Goal: Task Accomplishment & Management: Manage account settings

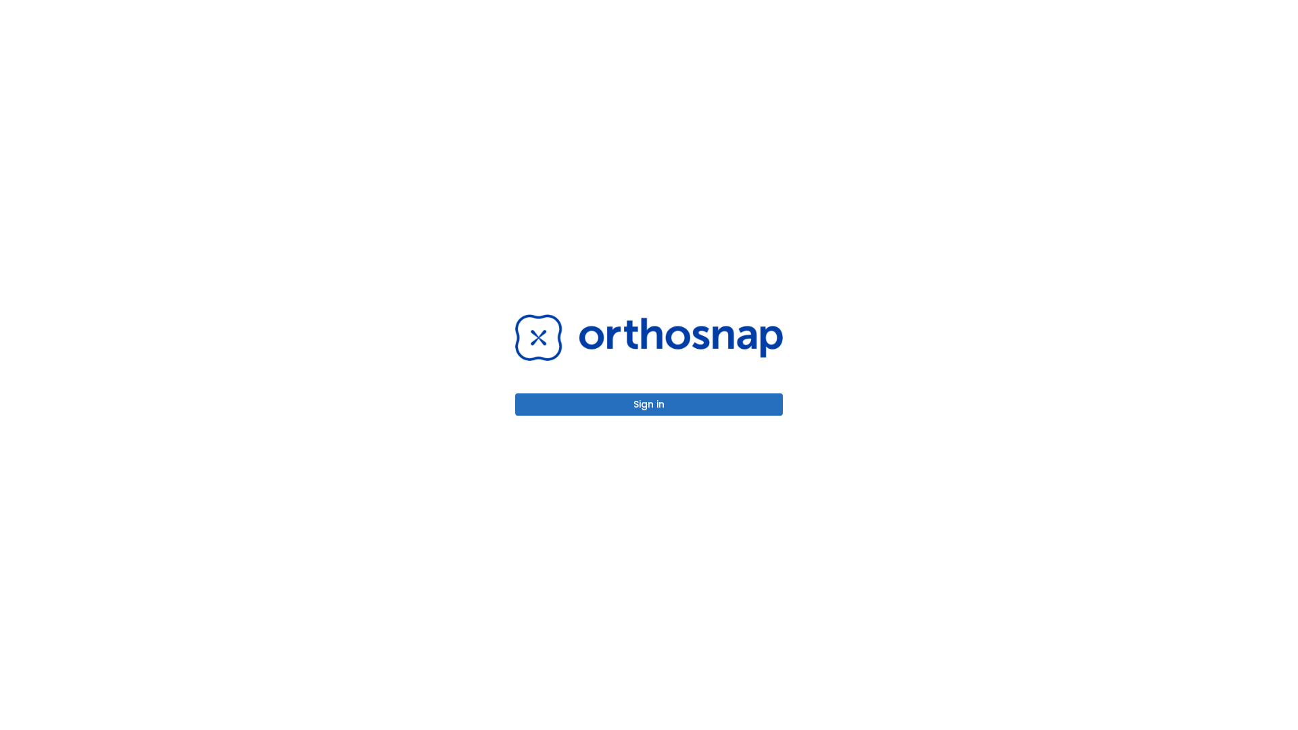
click at [649, 404] on button "Sign in" at bounding box center [649, 404] width 268 height 22
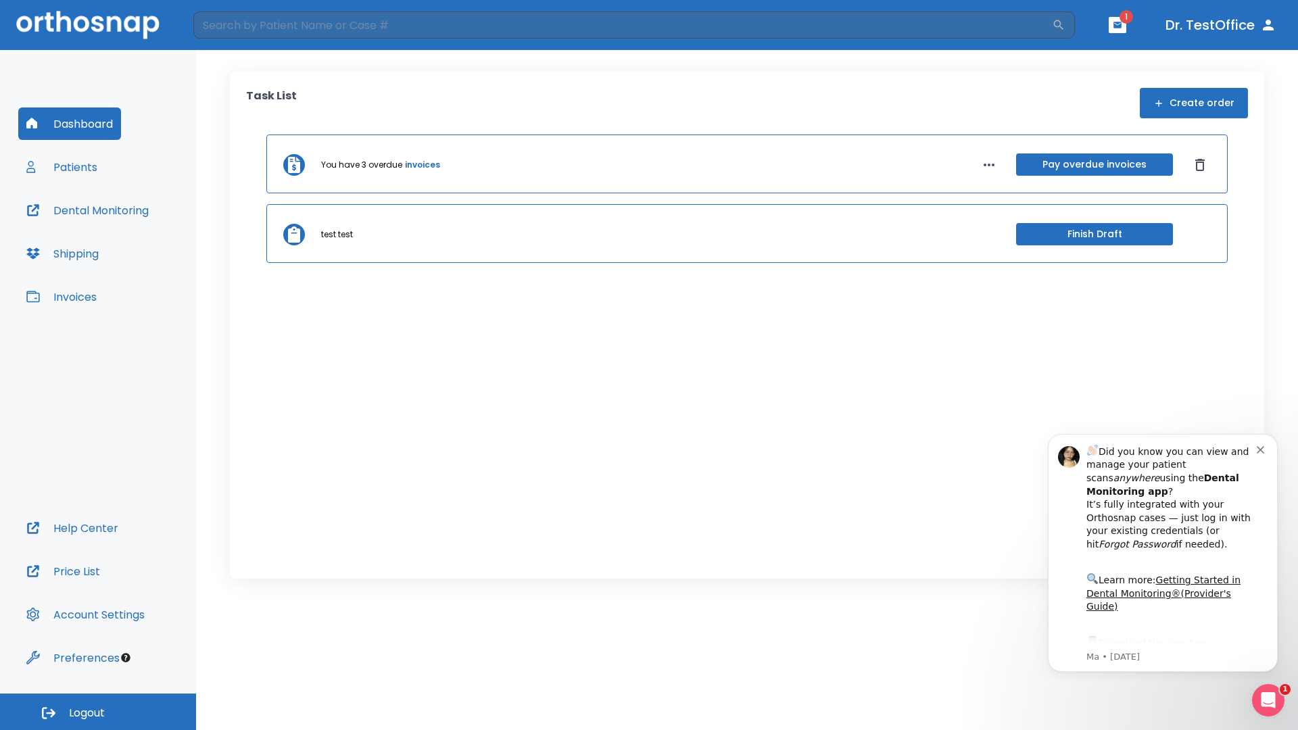
click at [98, 712] on span "Logout" at bounding box center [87, 713] width 36 height 15
